Goal: Task Accomplishment & Management: Manage account settings

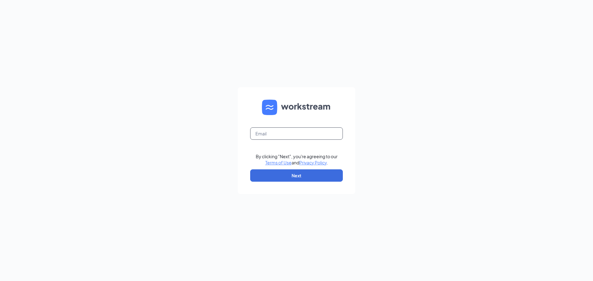
click at [305, 134] on input "text" at bounding box center [296, 133] width 93 height 12
type input "brett.boone.cfa@gmail.com"
click at [284, 176] on button "Next" at bounding box center [296, 175] width 93 height 12
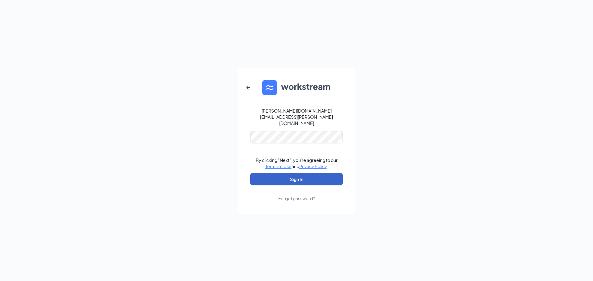
click at [297, 174] on button "Sign In" at bounding box center [296, 179] width 93 height 12
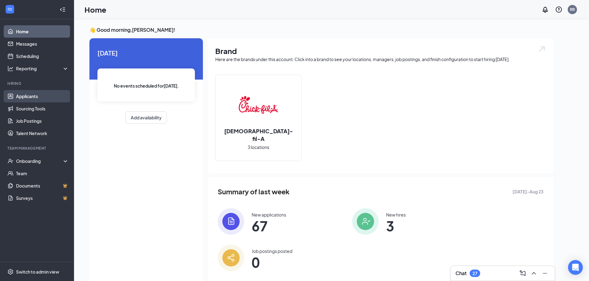
click at [43, 97] on link "Applicants" at bounding box center [42, 96] width 53 height 12
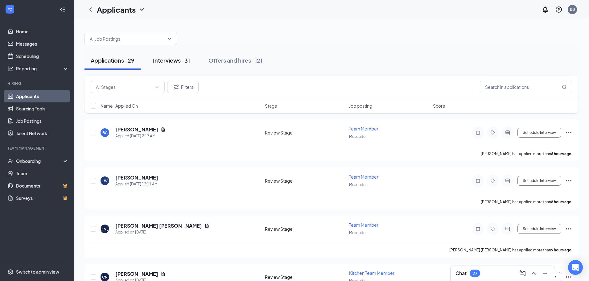
click at [183, 60] on div "Interviews · 31" at bounding box center [171, 60] width 37 height 8
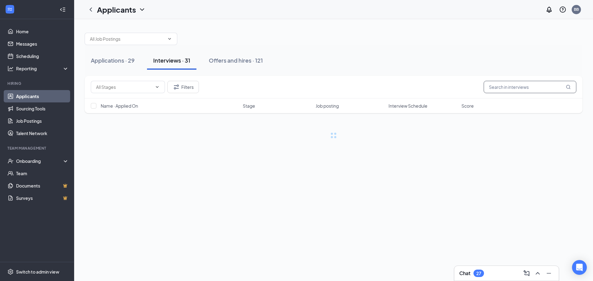
drag, startPoint x: 517, startPoint y: 86, endPoint x: 509, endPoint y: 86, distance: 7.4
click at [515, 86] on input "text" at bounding box center [529, 87] width 93 height 12
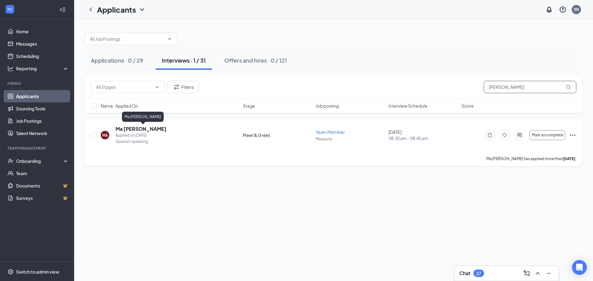
type input "[PERSON_NAME]"
click at [166, 128] on h5 "Ma [PERSON_NAME]" at bounding box center [140, 129] width 51 height 7
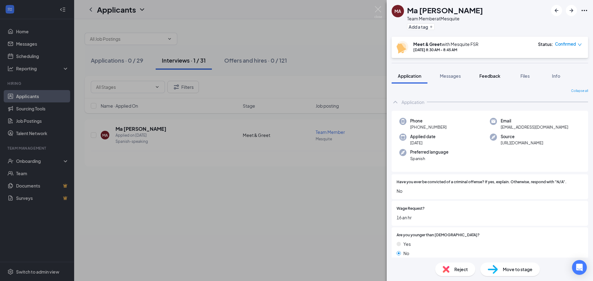
click at [499, 77] on span "Feedback" at bounding box center [489, 76] width 21 height 6
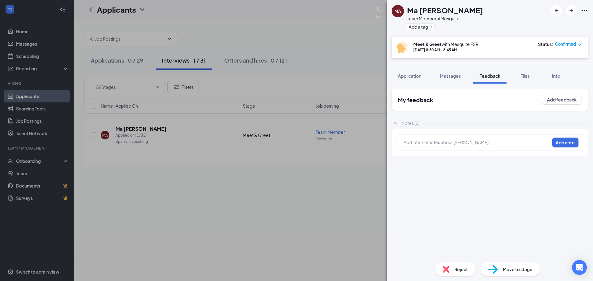
click at [447, 142] on div at bounding box center [476, 142] width 145 height 6
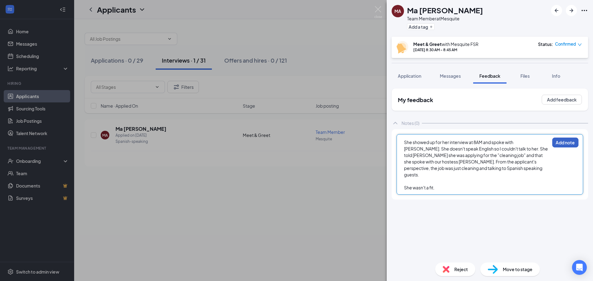
click at [569, 141] on button "Add note" at bounding box center [565, 143] width 26 height 10
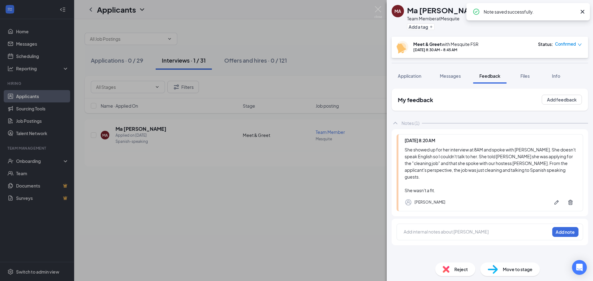
click at [462, 268] on span "Reject" at bounding box center [461, 269] width 14 height 7
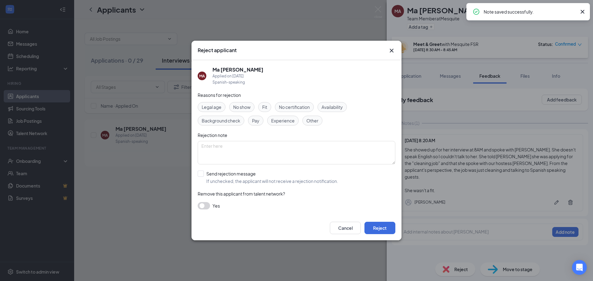
click at [267, 107] on span "Fit" at bounding box center [264, 107] width 5 height 7
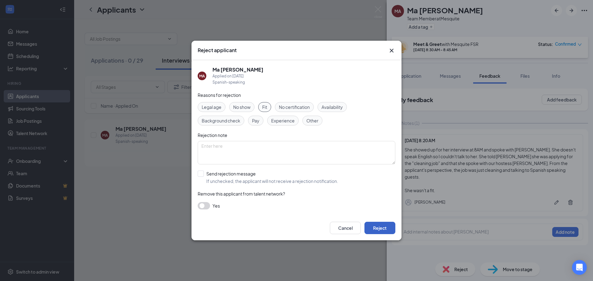
click at [379, 224] on button "Reject" at bounding box center [379, 228] width 31 height 12
